Goal: Task Accomplishment & Management: Manage account settings

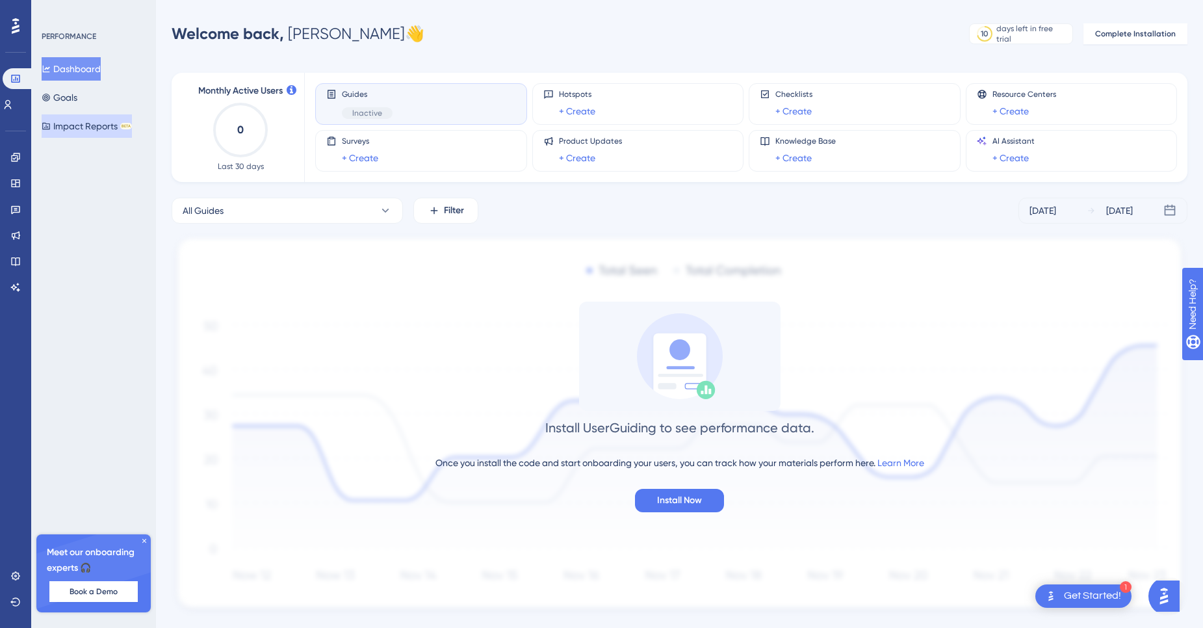
click at [84, 130] on button "Impact Reports BETA" at bounding box center [87, 125] width 90 height 23
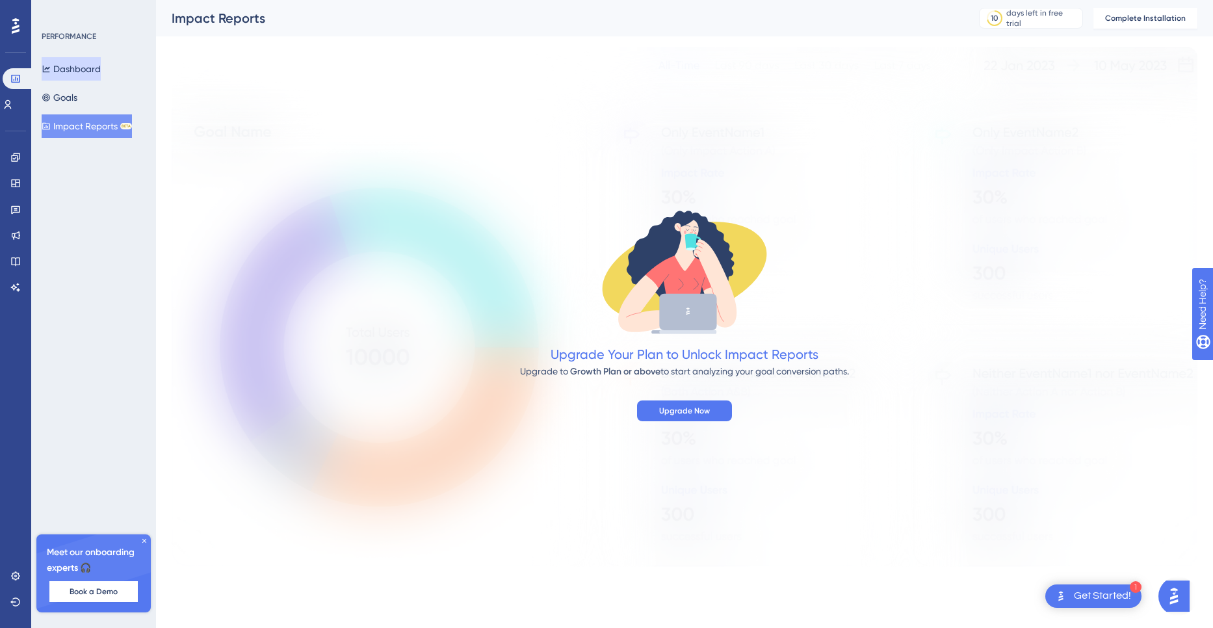
click at [70, 66] on button "Dashboard" at bounding box center [71, 68] width 59 height 23
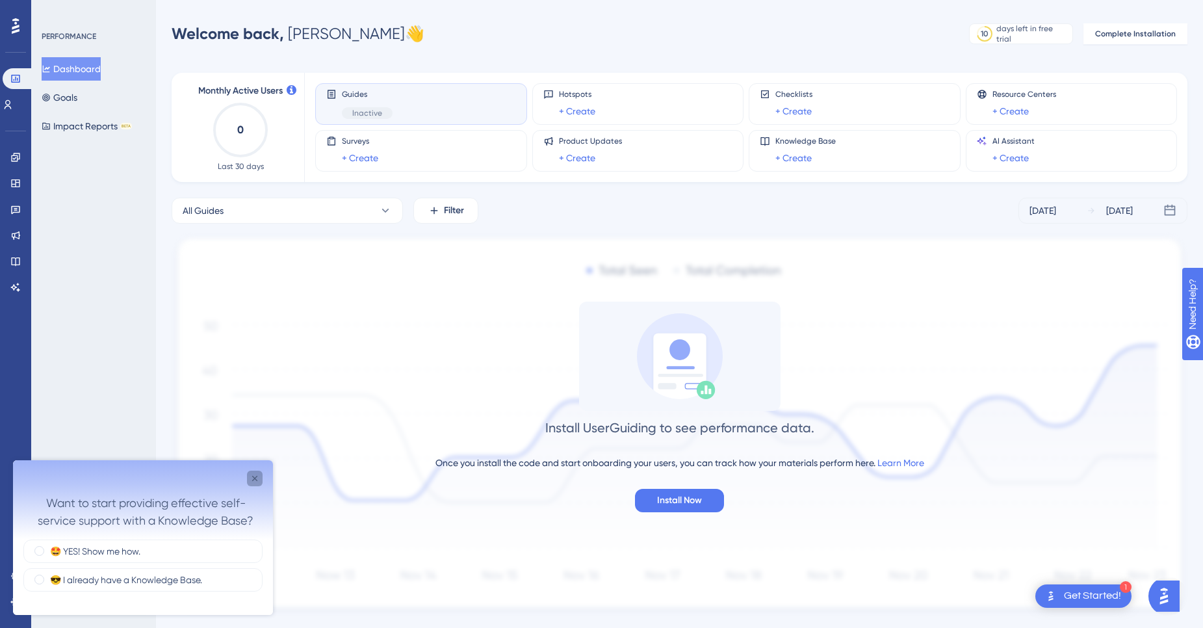
click at [257, 478] on icon "Close survey" at bounding box center [255, 478] width 10 height 10
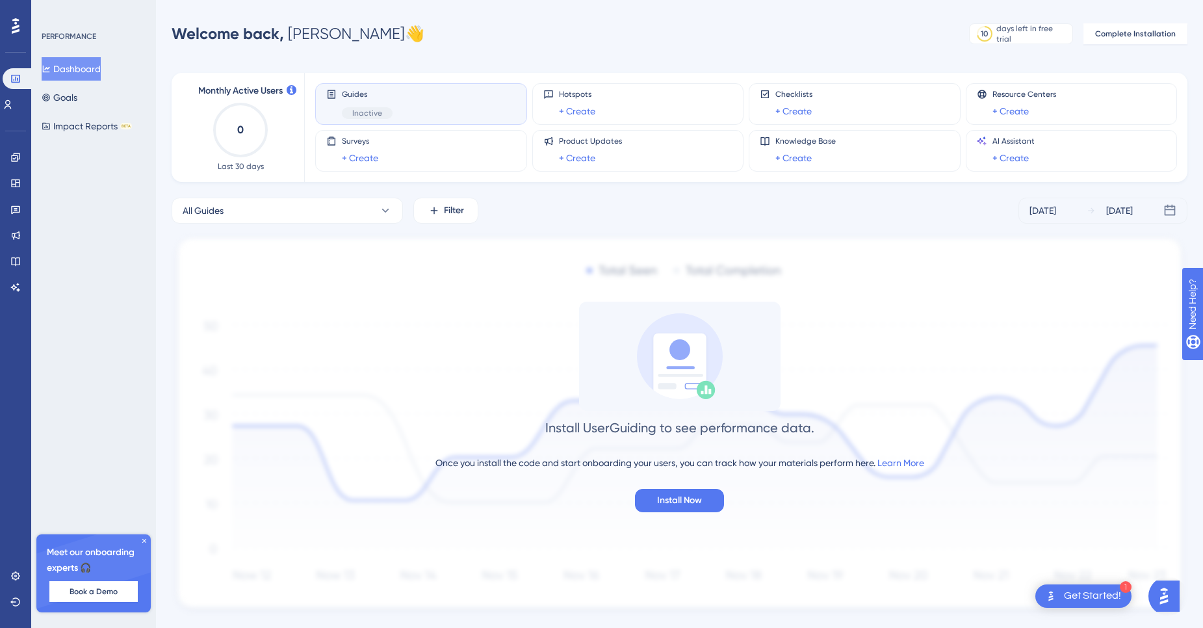
click at [335, 105] on div "Guides Inactive" at bounding box center [421, 104] width 190 height 30
click at [364, 93] on span "Guides" at bounding box center [367, 94] width 51 height 10
click at [361, 110] on span "Inactive" at bounding box center [367, 113] width 30 height 10
click at [347, 92] on span "Guides" at bounding box center [367, 94] width 51 height 10
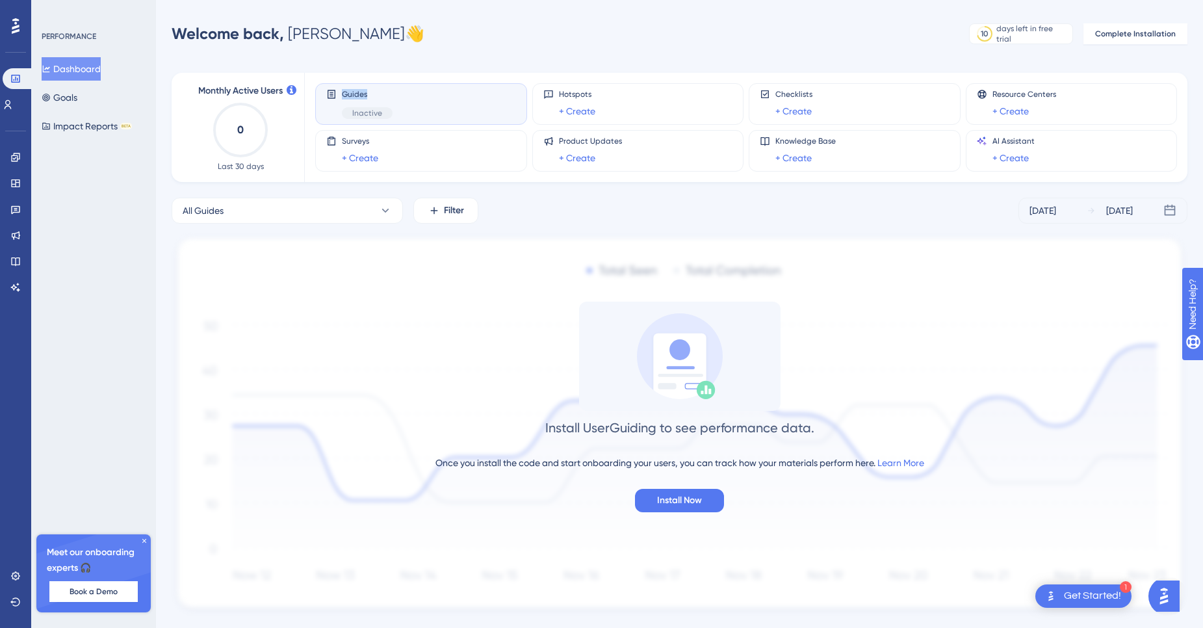
click at [347, 92] on span "Guides" at bounding box center [367, 94] width 51 height 10
click at [77, 100] on button "Goals" at bounding box center [60, 97] width 36 height 23
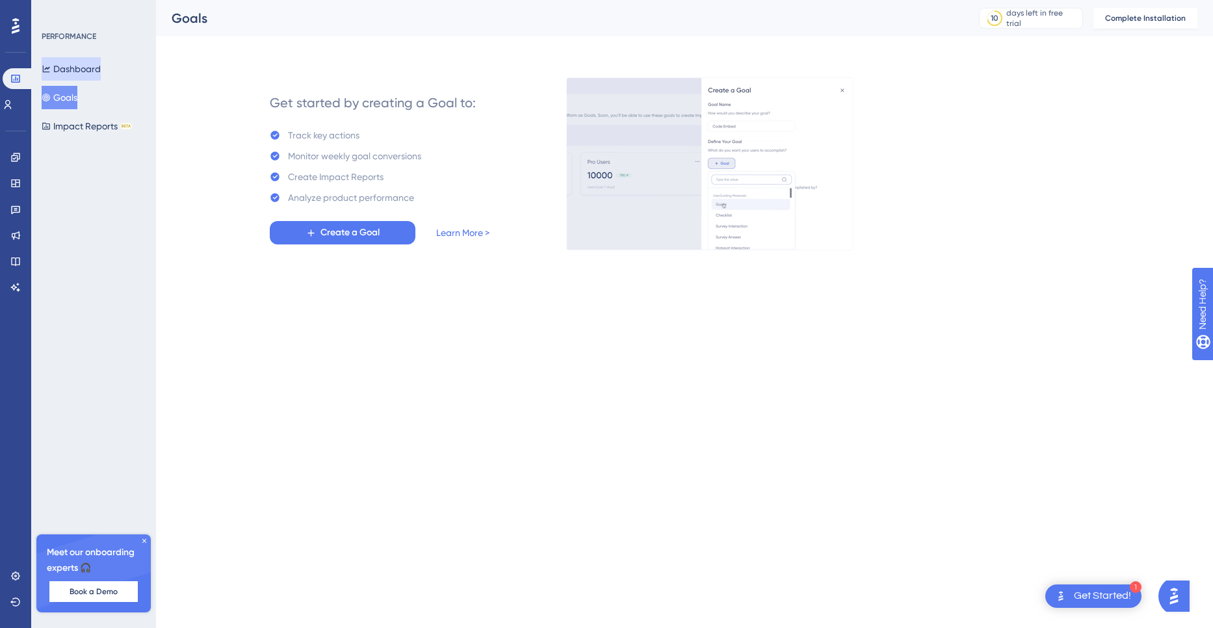
click at [71, 72] on button "Dashboard" at bounding box center [71, 68] width 59 height 23
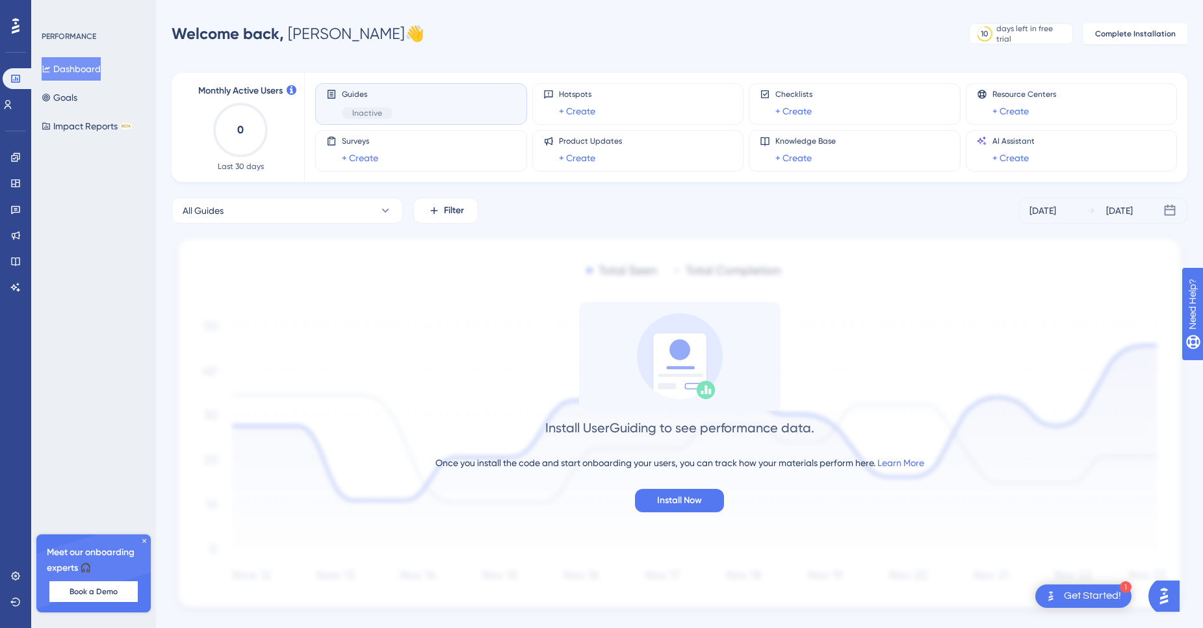
click at [1100, 597] on div "Get Started!" at bounding box center [1092, 596] width 57 height 14
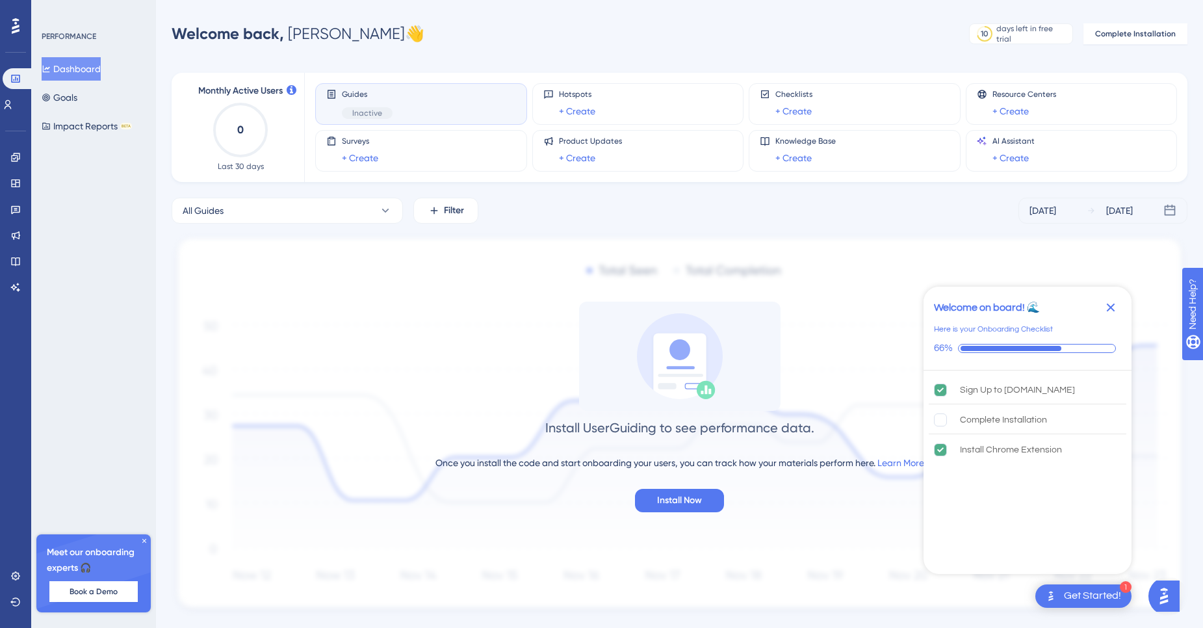
click at [1109, 309] on icon "Close Checklist" at bounding box center [1111, 307] width 8 height 8
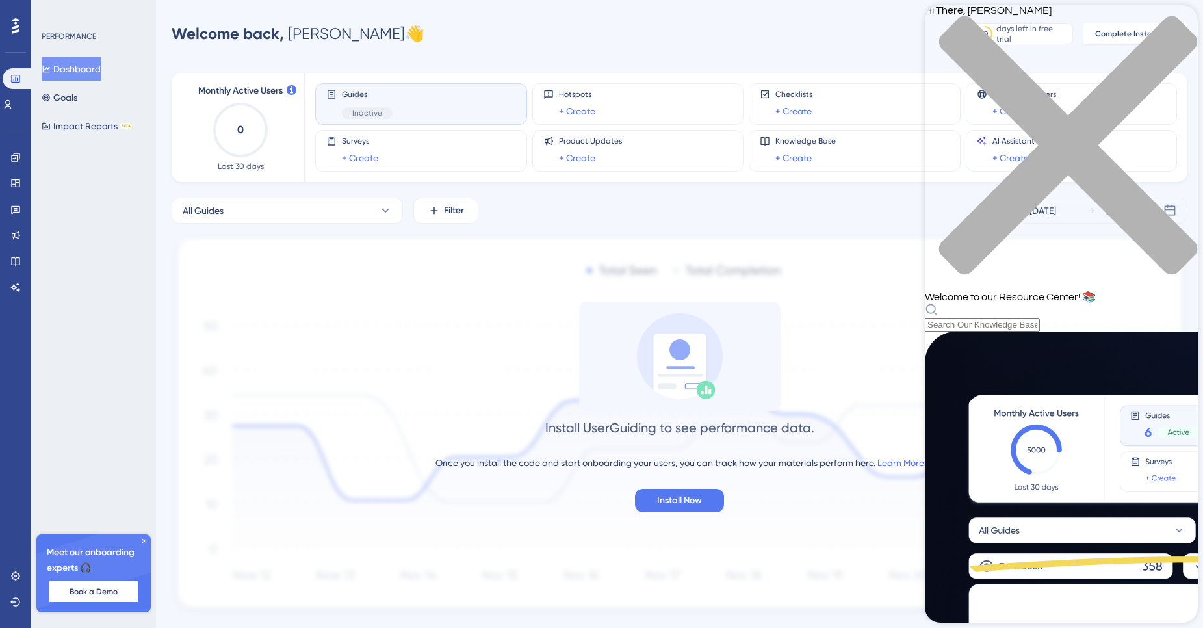
click at [1181, 29] on div "close resource center" at bounding box center [1061, 153] width 273 height 275
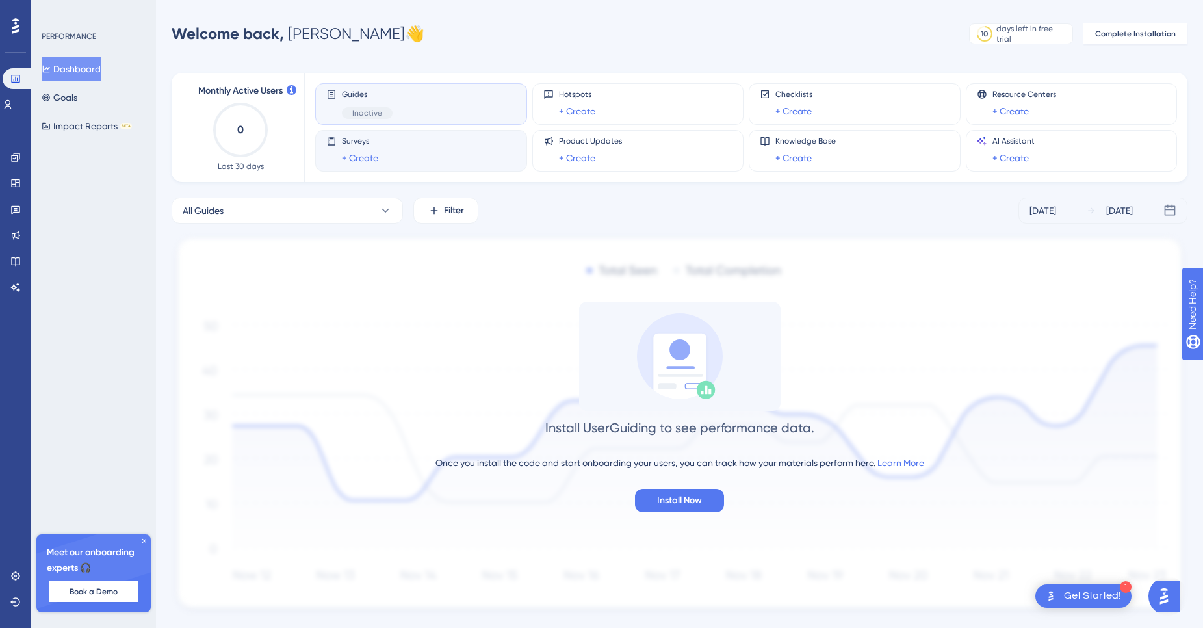
click at [354, 149] on div "Surveys + Create" at bounding box center [360, 151] width 36 height 30
click at [364, 161] on link "+ Create" at bounding box center [360, 158] width 36 height 16
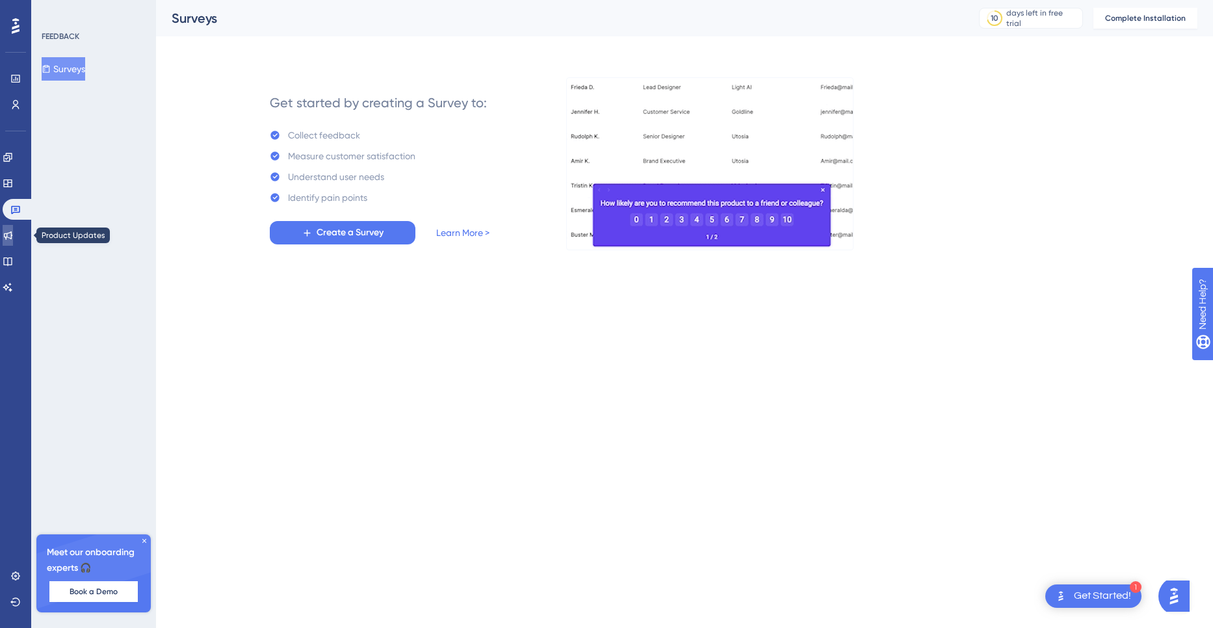
click at [12, 237] on icon at bounding box center [8, 235] width 8 height 8
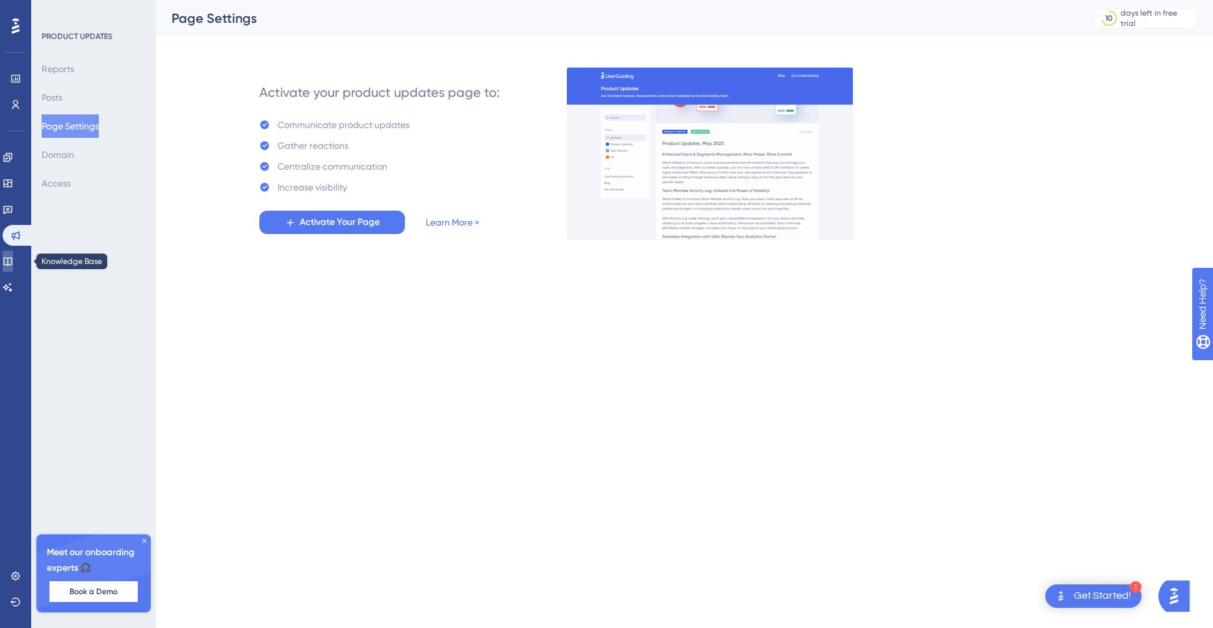
click at [12, 261] on icon at bounding box center [7, 261] width 8 height 8
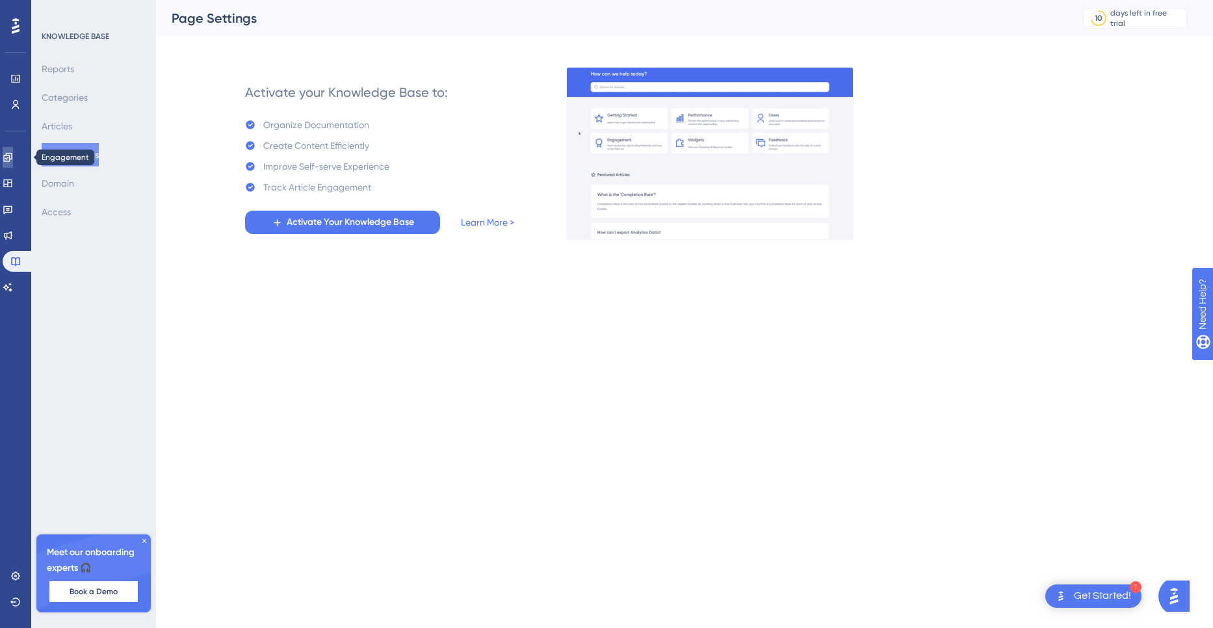
click at [12, 157] on icon at bounding box center [7, 157] width 8 height 8
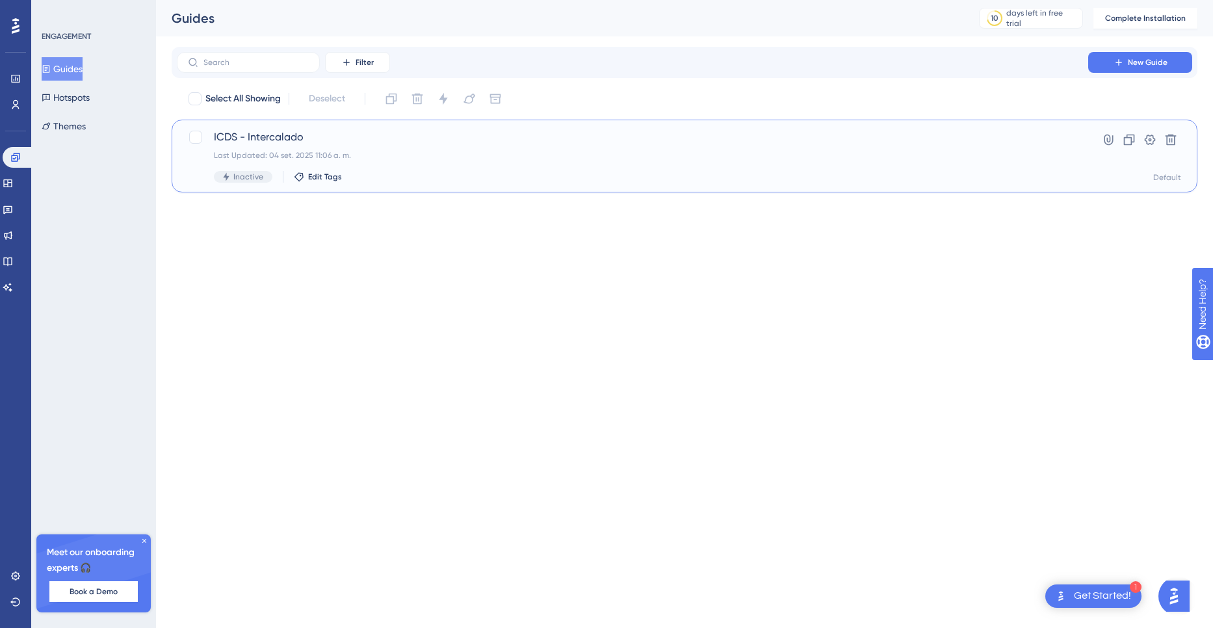
click at [269, 140] on span "ICDS - Intercalado" at bounding box center [632, 137] width 837 height 16
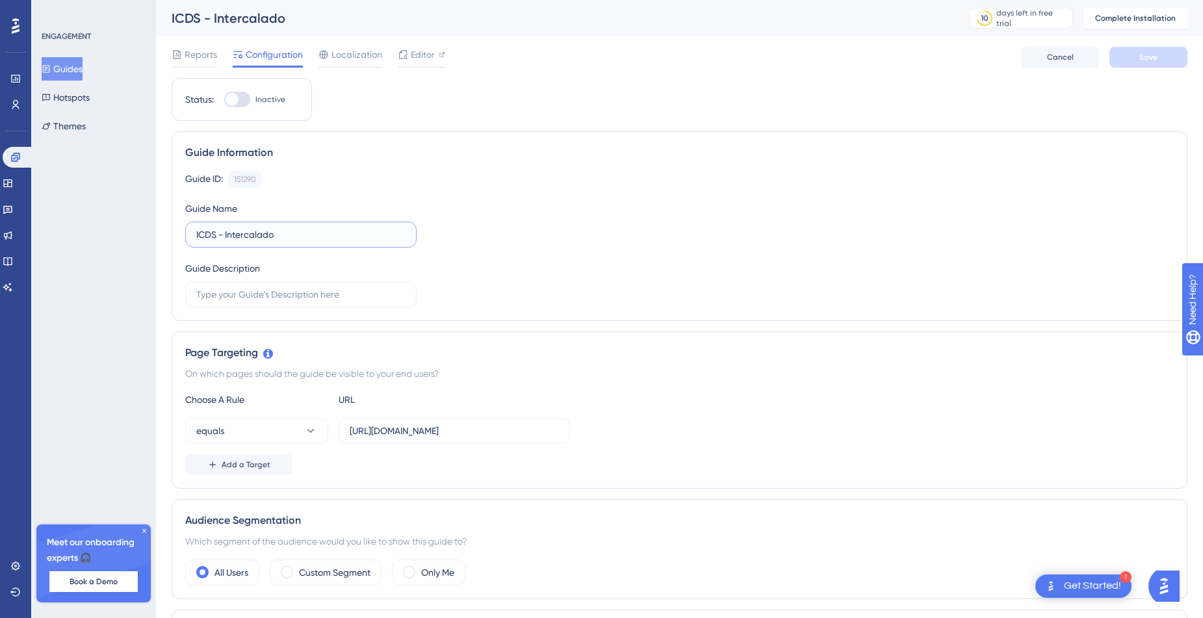
click at [283, 237] on input "ICDS - Intercalado" at bounding box center [300, 234] width 209 height 14
type input "MVD - Mercado Libre - Publicar Producto"
click at [355, 298] on input "text" at bounding box center [300, 294] width 209 height 14
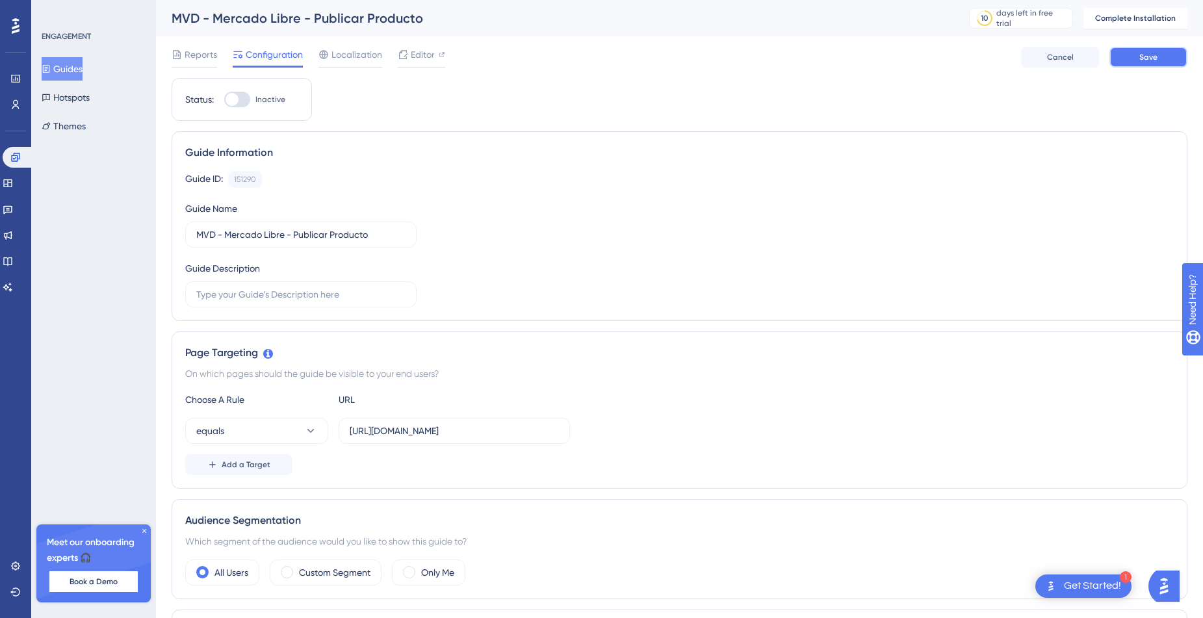
click at [1141, 55] on span "Save" at bounding box center [1148, 57] width 18 height 10
click at [427, 55] on span "Editor" at bounding box center [423, 55] width 24 height 16
drag, startPoint x: 385, startPoint y: 430, endPoint x: 456, endPoint y: 437, distance: 70.5
click at [456, 437] on input "https://panel.icds.digital/" at bounding box center [454, 431] width 209 height 14
click at [470, 423] on label "https://panel.icds.digital/" at bounding box center [454, 431] width 231 height 26
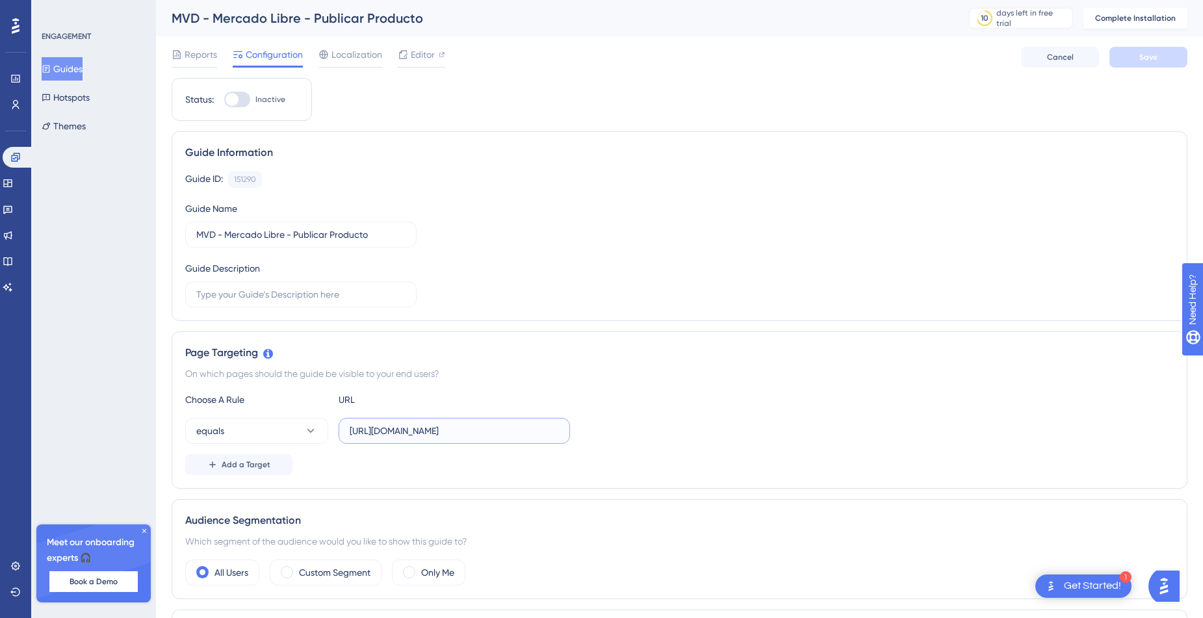
click at [470, 424] on input "https://panel.icds.digital/" at bounding box center [454, 431] width 209 height 14
click at [470, 423] on label "https://panel.icds.digital/" at bounding box center [454, 431] width 231 height 26
click at [470, 424] on input "https://panel.icds.digital/" at bounding box center [454, 431] width 209 height 14
click at [470, 423] on label "https://panel.icds.digital/" at bounding box center [454, 431] width 231 height 26
click at [470, 424] on input "https://panel.icds.digital/" at bounding box center [454, 431] width 209 height 14
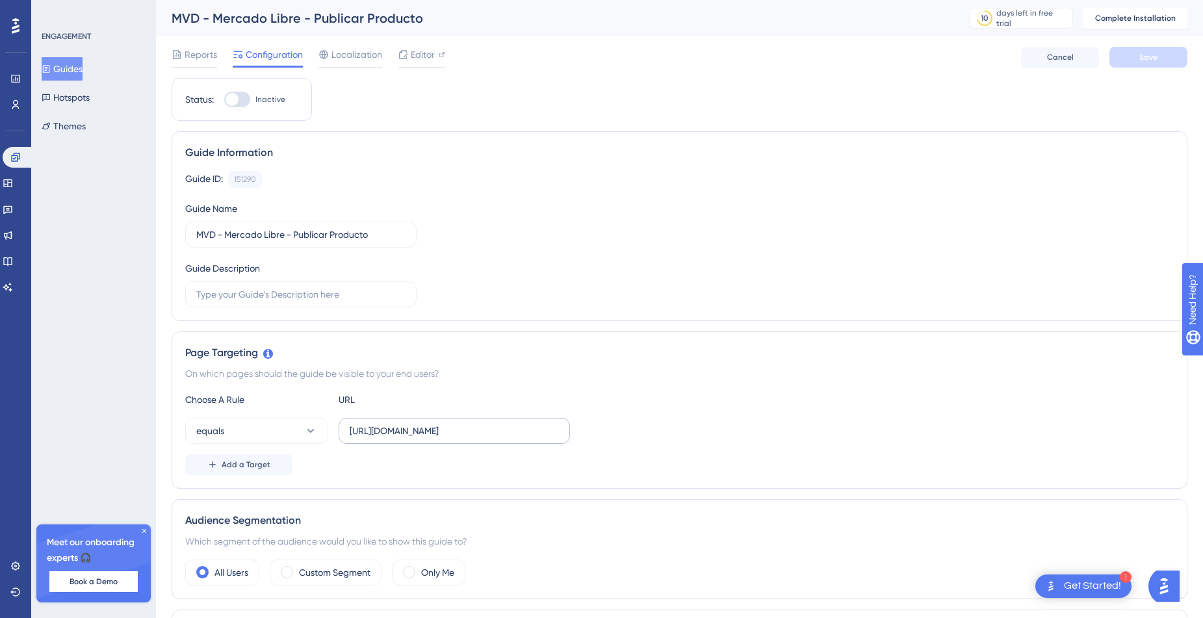
click at [472, 438] on label "https://panel.icds.digital/" at bounding box center [454, 431] width 231 height 26
click at [472, 438] on input "https://panel.icds.digital/" at bounding box center [454, 431] width 209 height 14
click at [472, 433] on input "https://panel.icds.digital/" at bounding box center [454, 431] width 209 height 14
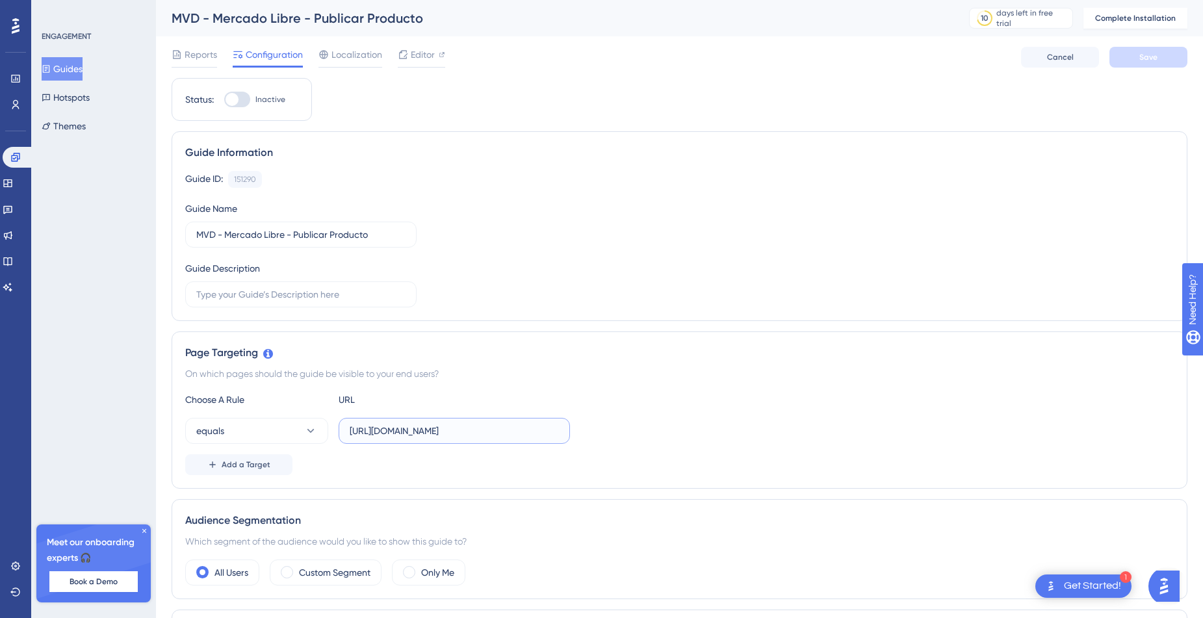
paste input "mvdpanel.uy/panel"
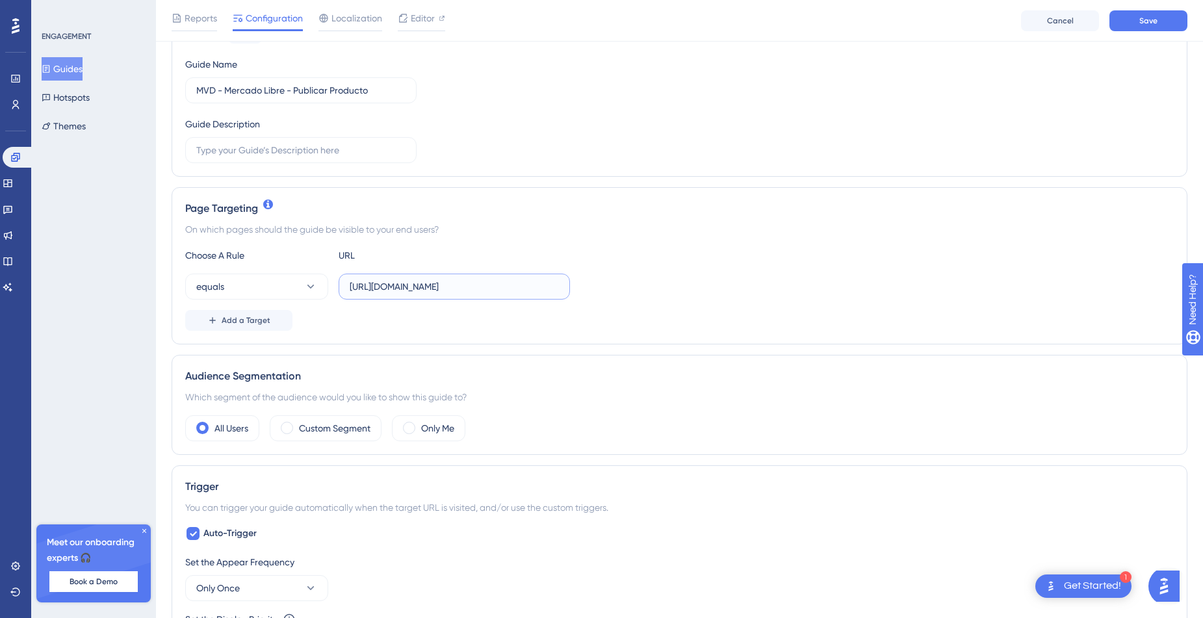
scroll to position [156, 0]
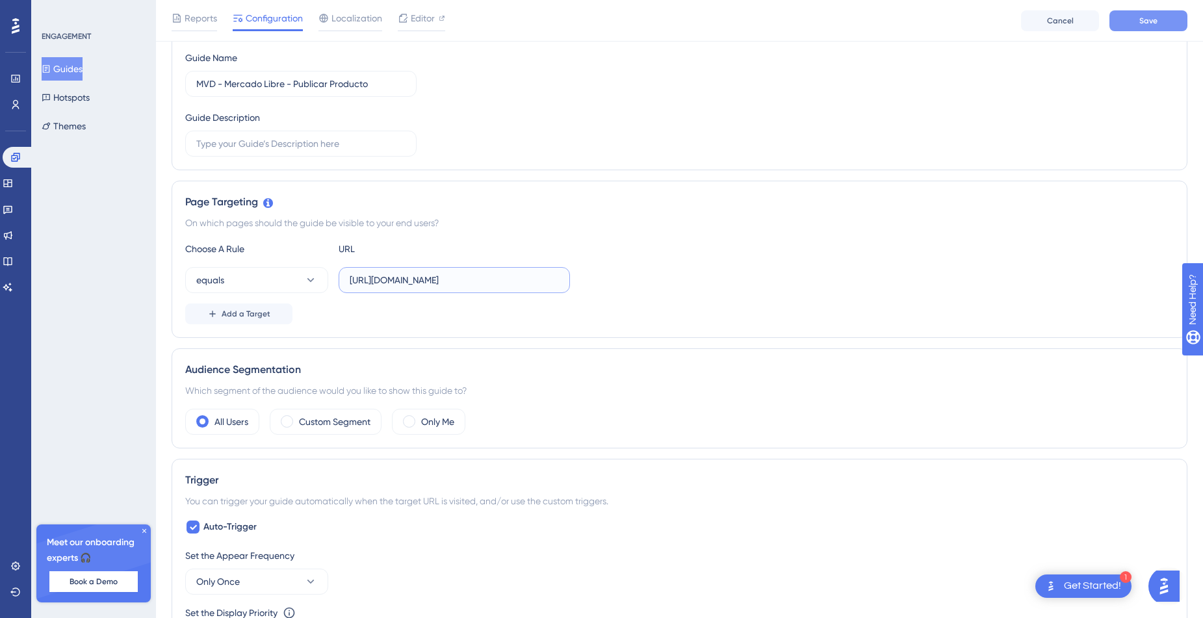
type input "https://mvdpanel.uy/panel"
click at [1146, 21] on span "Save" at bounding box center [1148, 21] width 18 height 10
click at [420, 19] on span "Editor" at bounding box center [423, 18] width 24 height 16
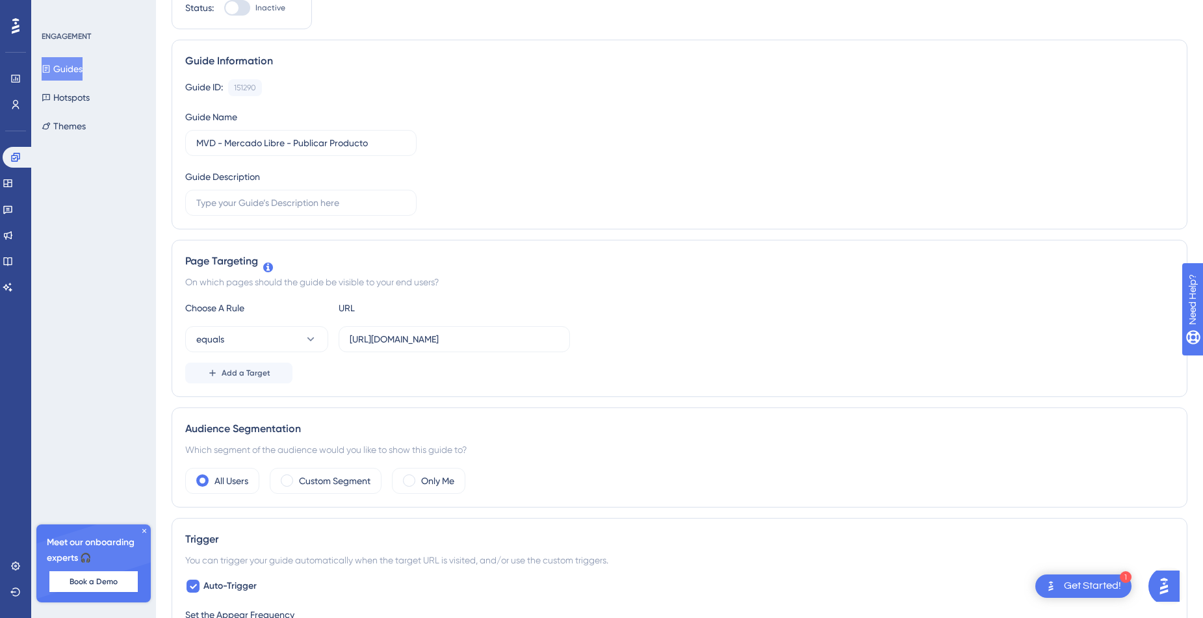
scroll to position [0, 0]
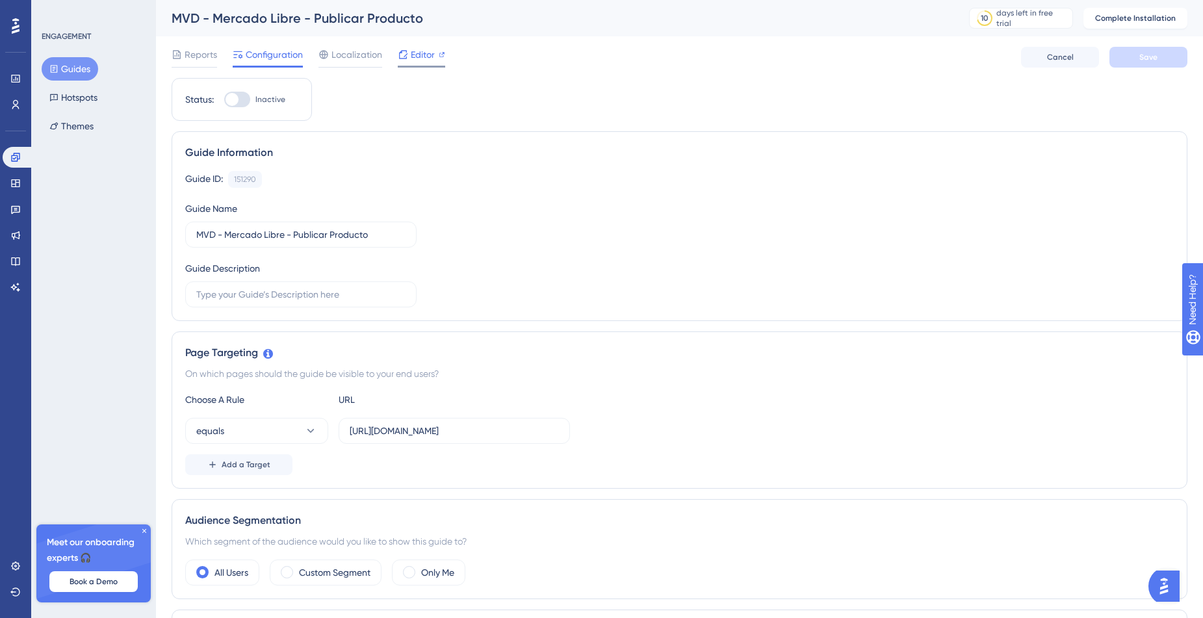
click at [420, 54] on span "Editor" at bounding box center [423, 55] width 24 height 16
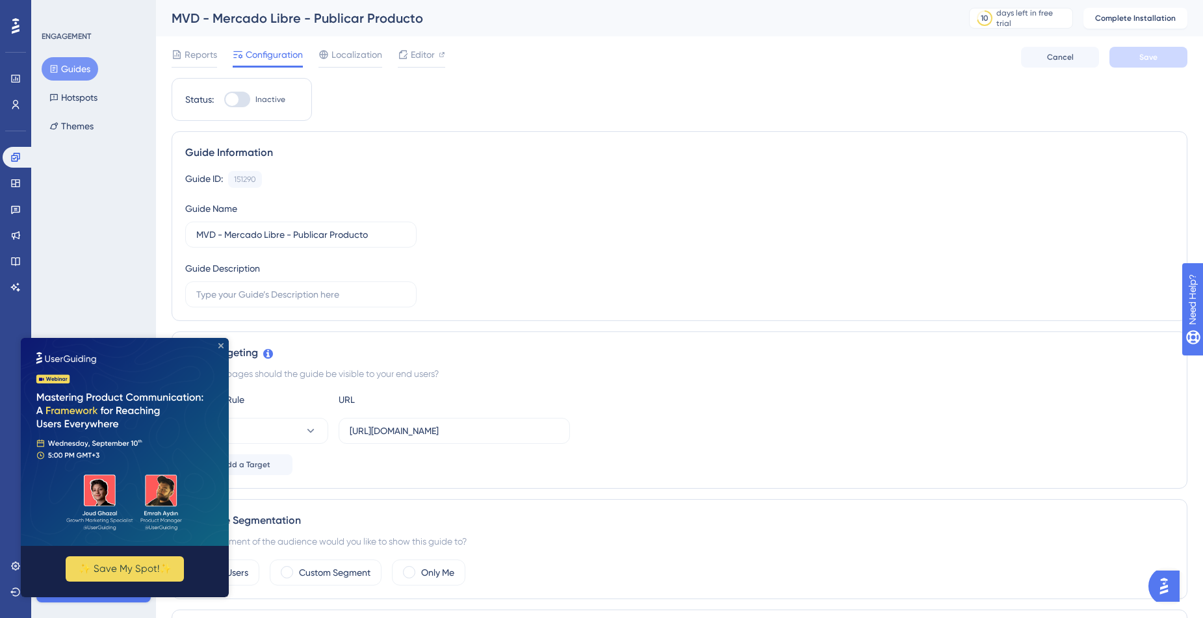
click at [220, 346] on icon "Close Preview" at bounding box center [220, 345] width 5 height 5
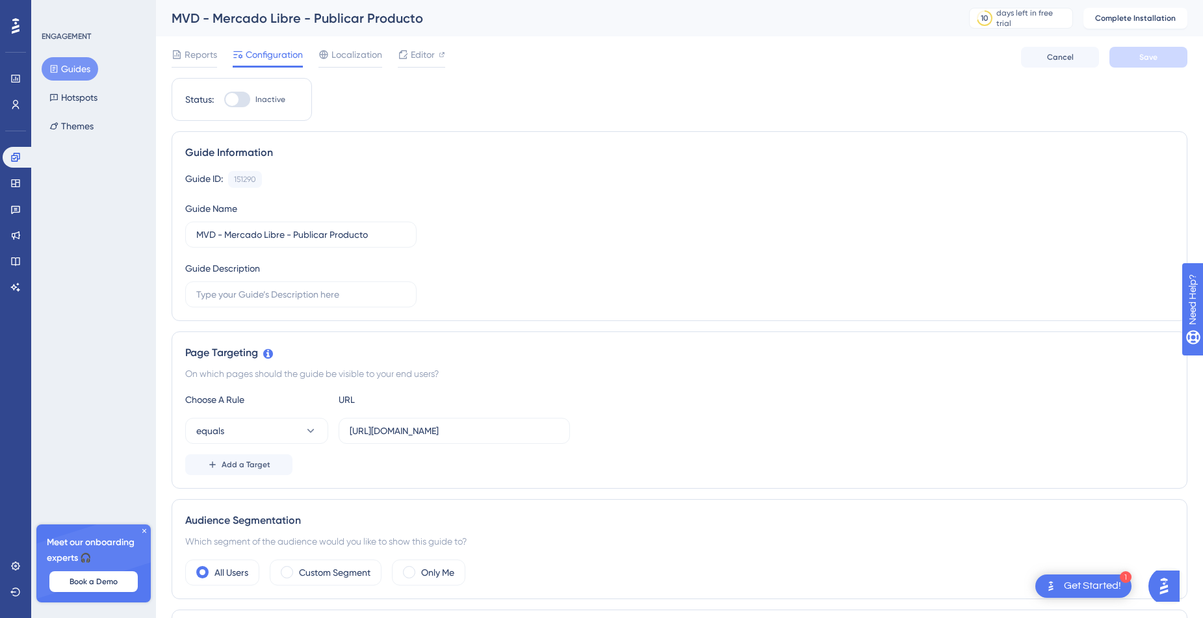
click at [259, 99] on span "Inactive" at bounding box center [270, 99] width 30 height 10
click at [224, 99] on input "Inactive" at bounding box center [224, 99] width 1 height 1
checkbox input "false"
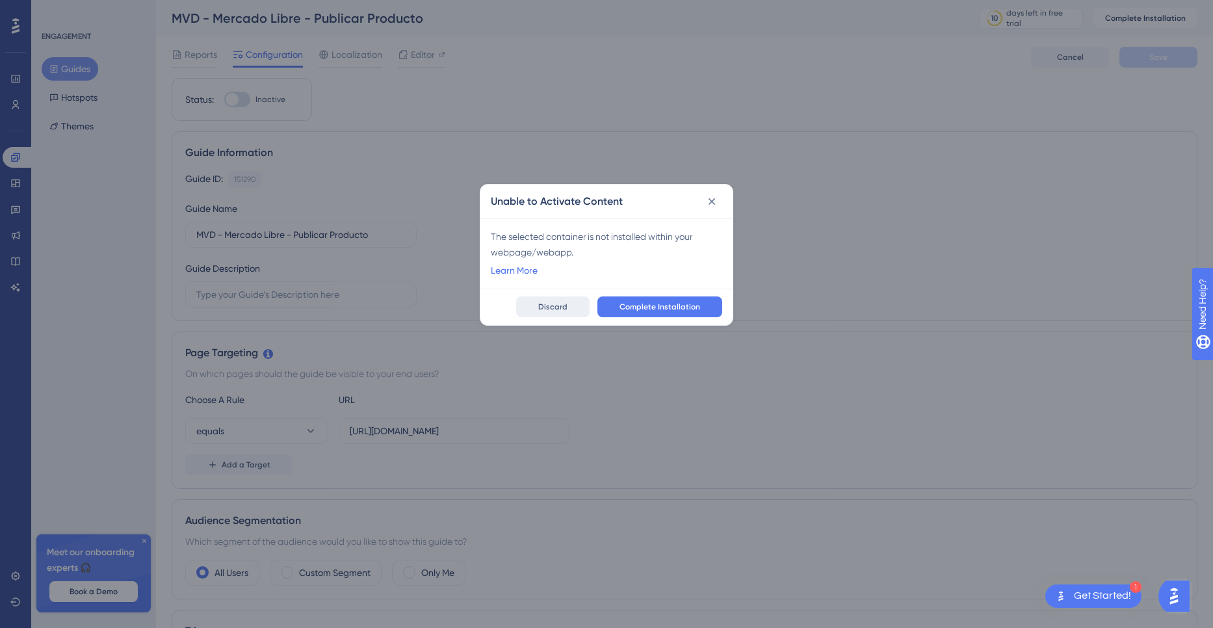
click at [567, 310] on span "Discard" at bounding box center [552, 307] width 29 height 10
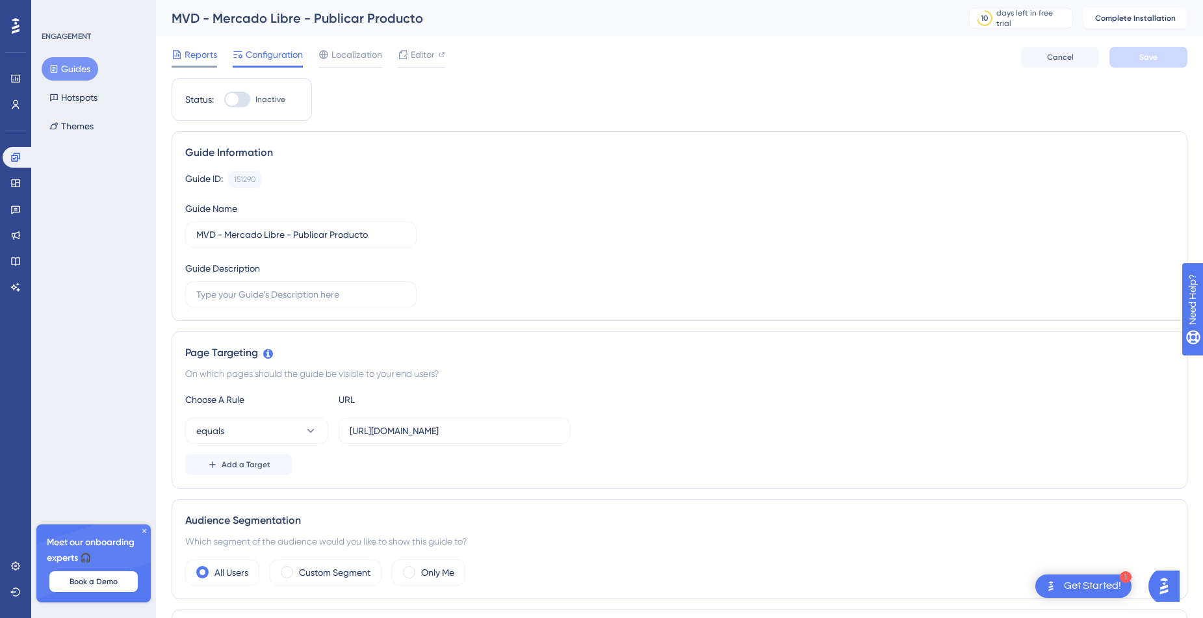
click at [203, 54] on span "Reports" at bounding box center [201, 55] width 32 height 16
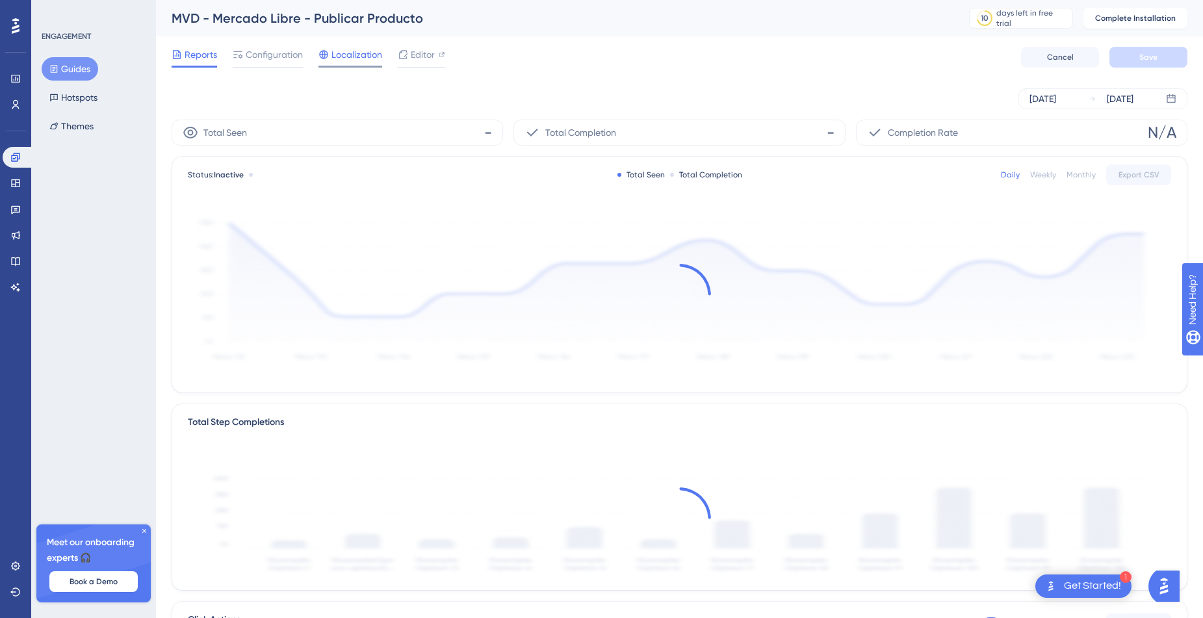
click at [358, 55] on span "Localization" at bounding box center [356, 55] width 51 height 16
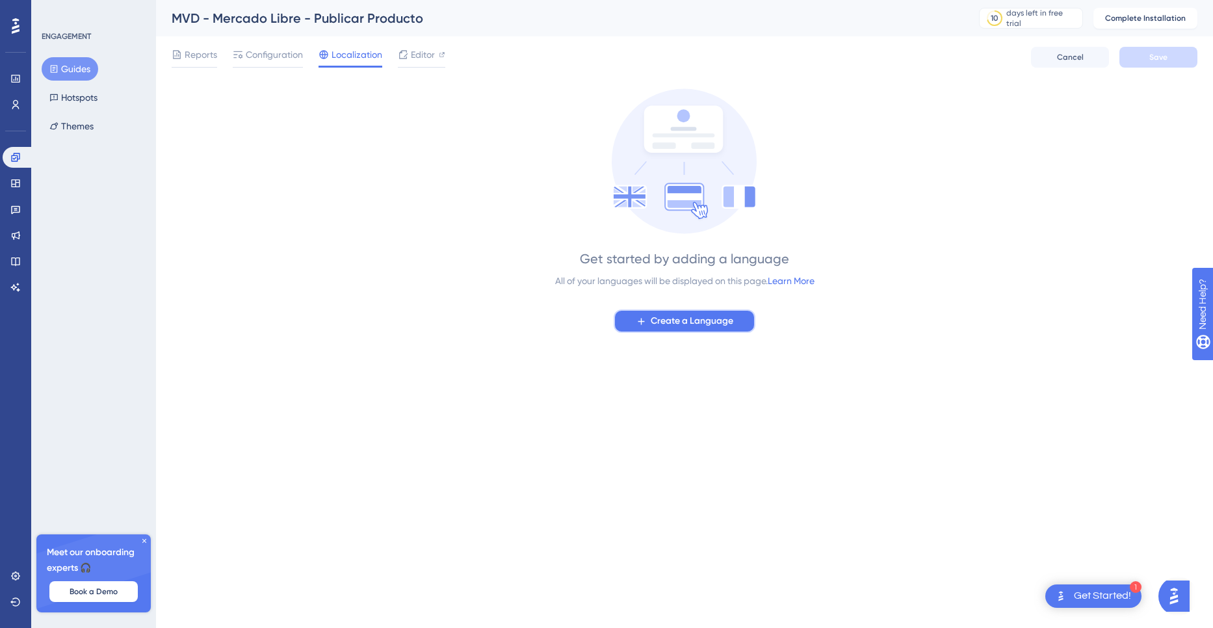
click at [642, 324] on icon at bounding box center [641, 321] width 11 height 11
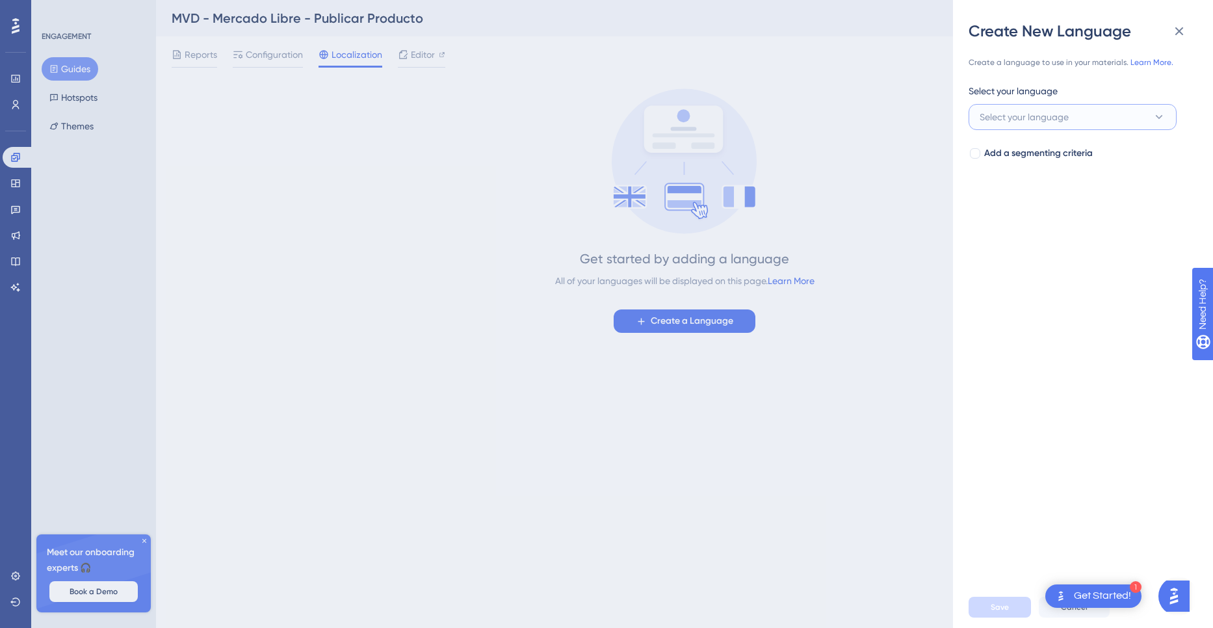
click at [1087, 116] on button "Select your language" at bounding box center [1072, 117] width 208 height 26
type input "s"
type input "esp"
click at [1149, 157] on icon at bounding box center [1150, 155] width 13 height 13
click at [1139, 157] on input "esp" at bounding box center [1063, 155] width 151 height 10
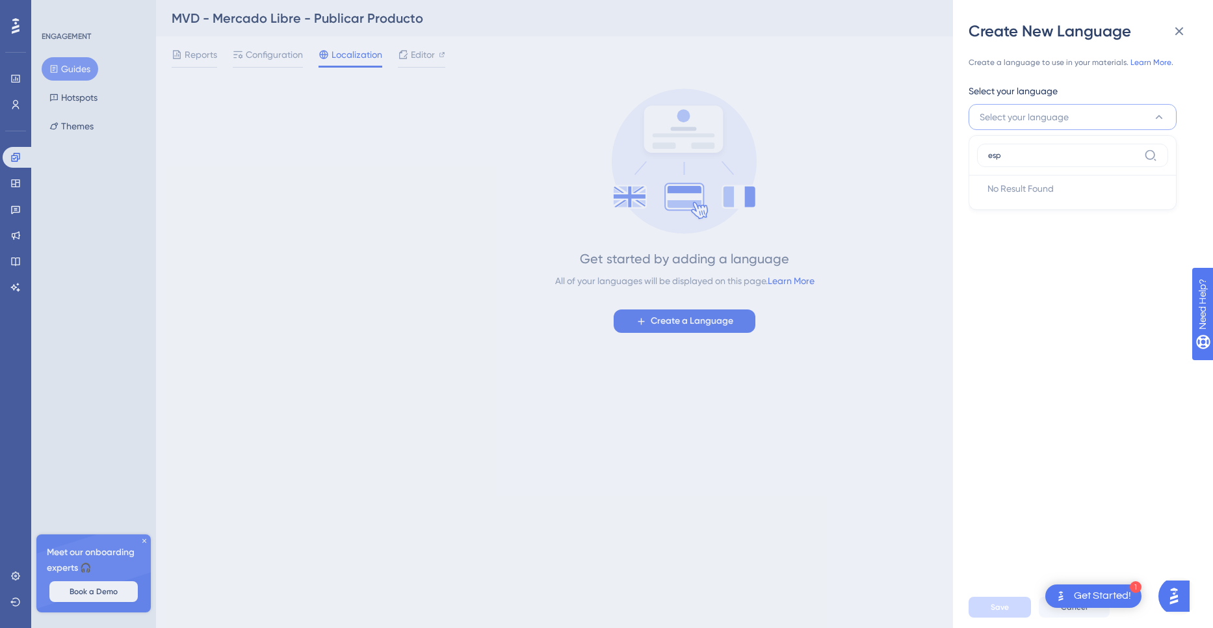
click at [1149, 157] on icon at bounding box center [1150, 155] width 13 height 13
click at [1139, 157] on input "esp" at bounding box center [1063, 155] width 151 height 10
click at [1184, 32] on icon at bounding box center [1179, 31] width 16 height 16
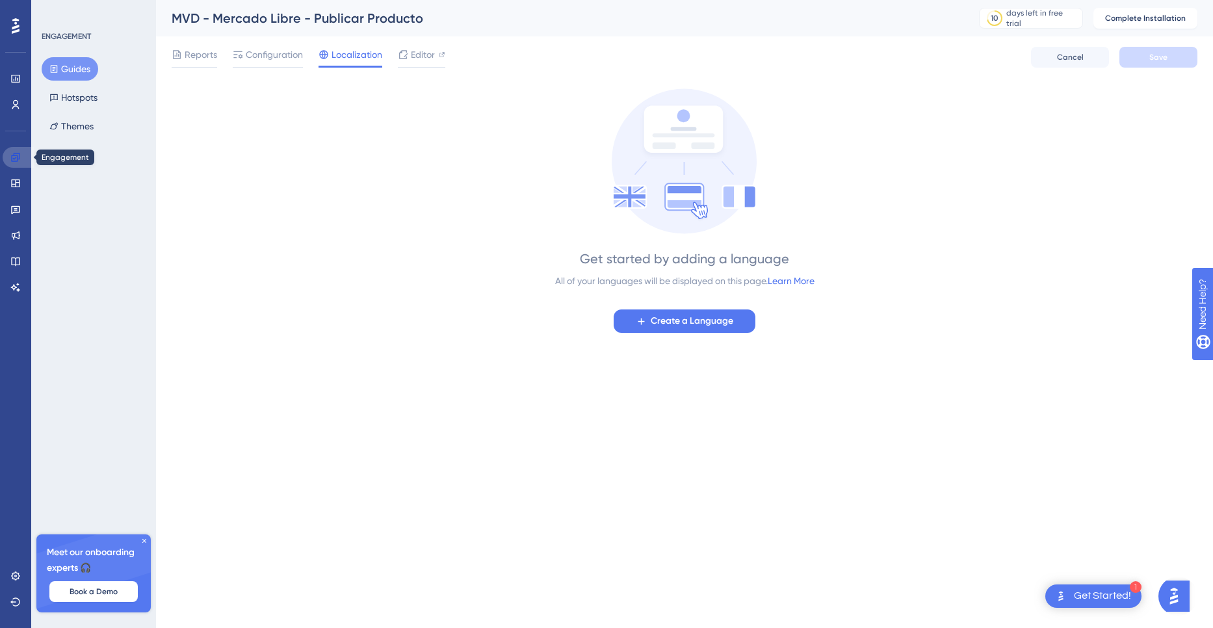
click at [13, 162] on link at bounding box center [18, 157] width 31 height 21
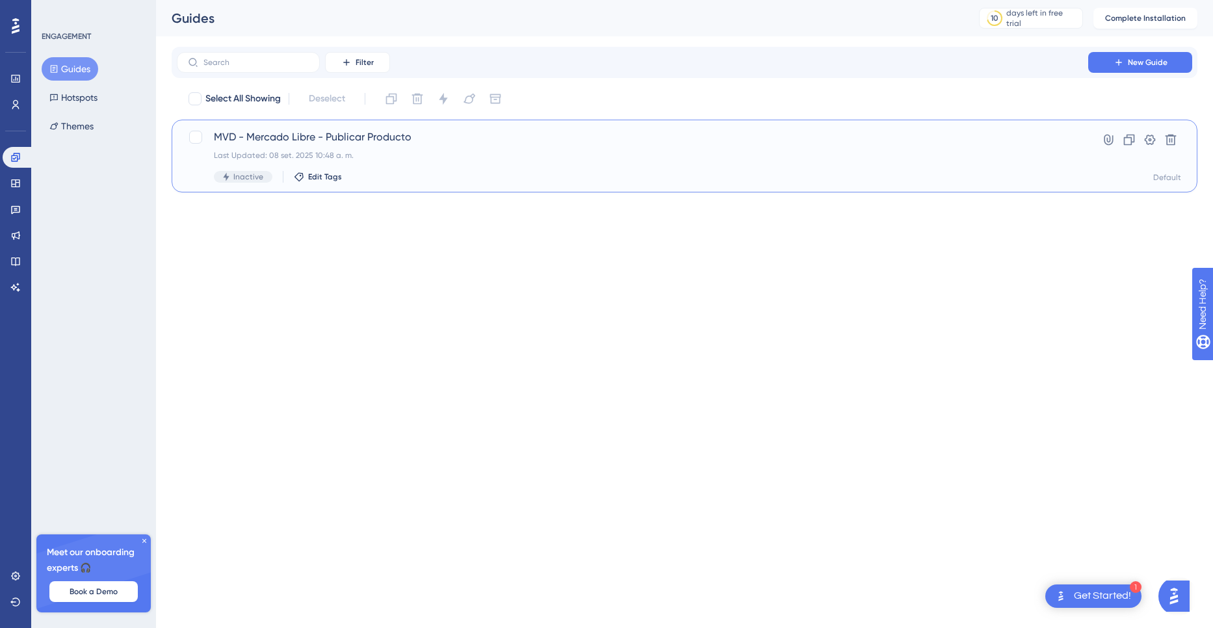
click at [301, 138] on span "MVD - Mercado Libre - Publicar Producto" at bounding box center [632, 137] width 837 height 16
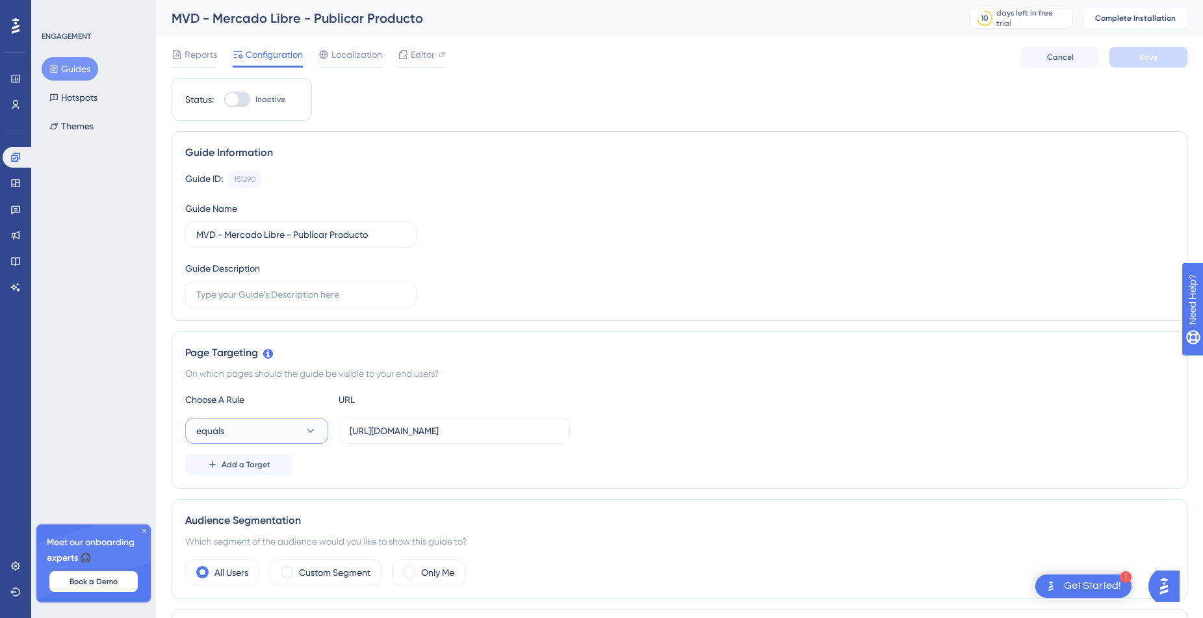
click at [309, 428] on icon at bounding box center [310, 430] width 13 height 13
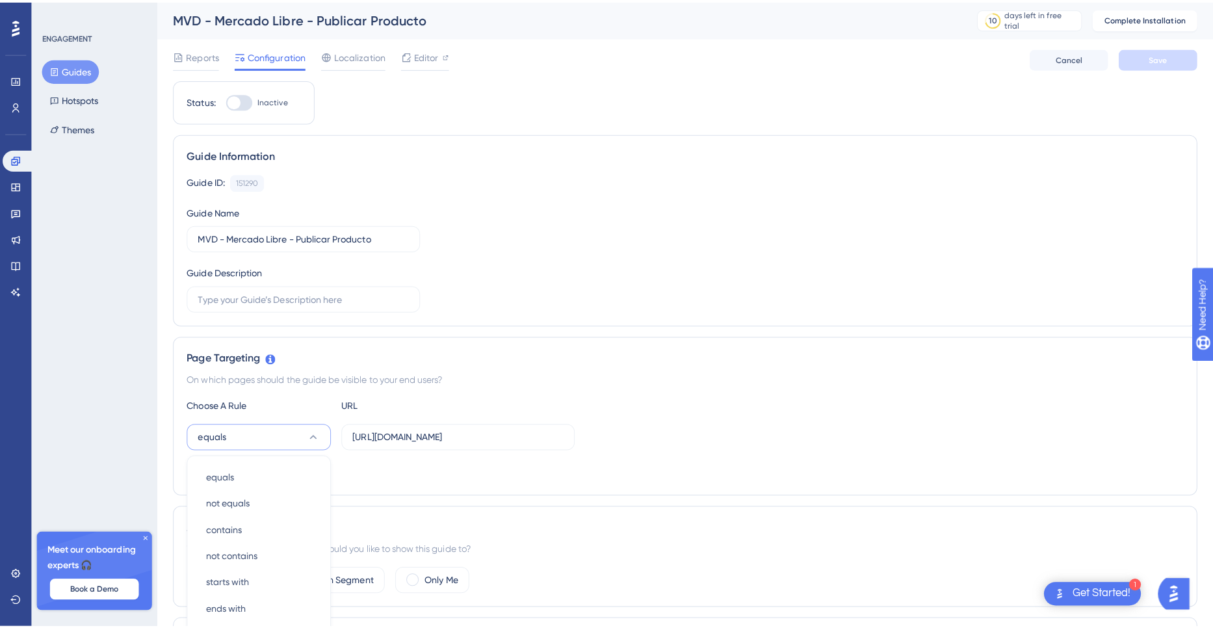
scroll to position [238, 0]
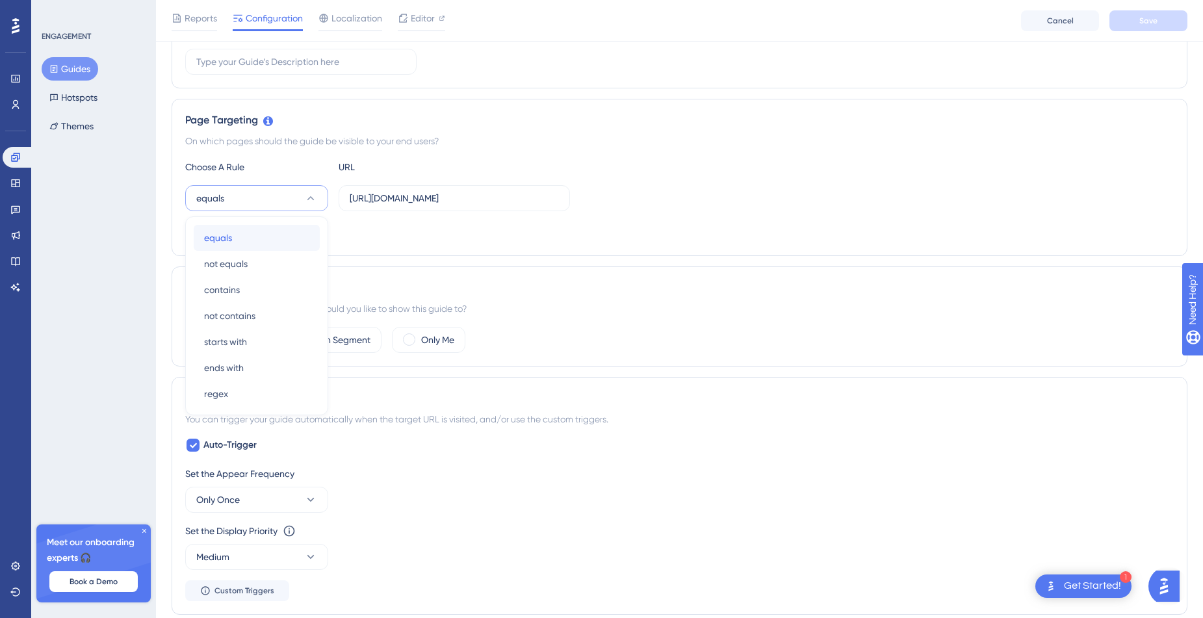
click at [276, 237] on div "equals equals" at bounding box center [256, 238] width 105 height 26
click at [420, 19] on span "Editor" at bounding box center [423, 18] width 24 height 16
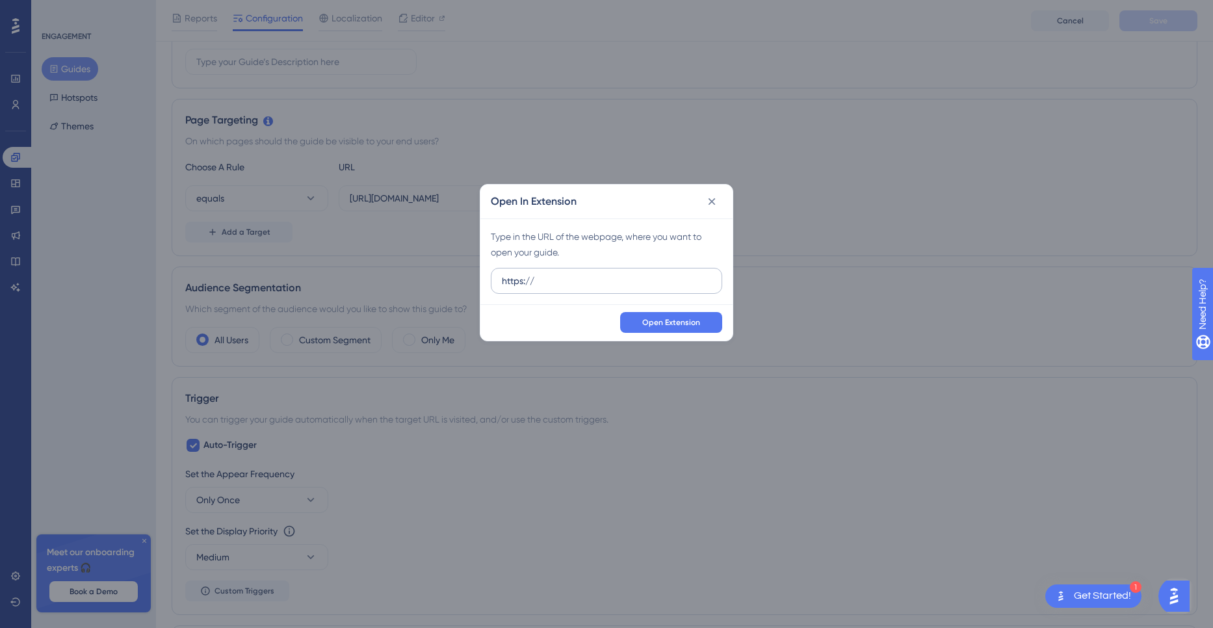
click at [567, 283] on input "https://" at bounding box center [606, 281] width 209 height 14
type input "https://mvdpanel.uy/panel"
click at [664, 319] on span "Open Extension" at bounding box center [671, 322] width 58 height 10
